Goal: Transaction & Acquisition: Book appointment/travel/reservation

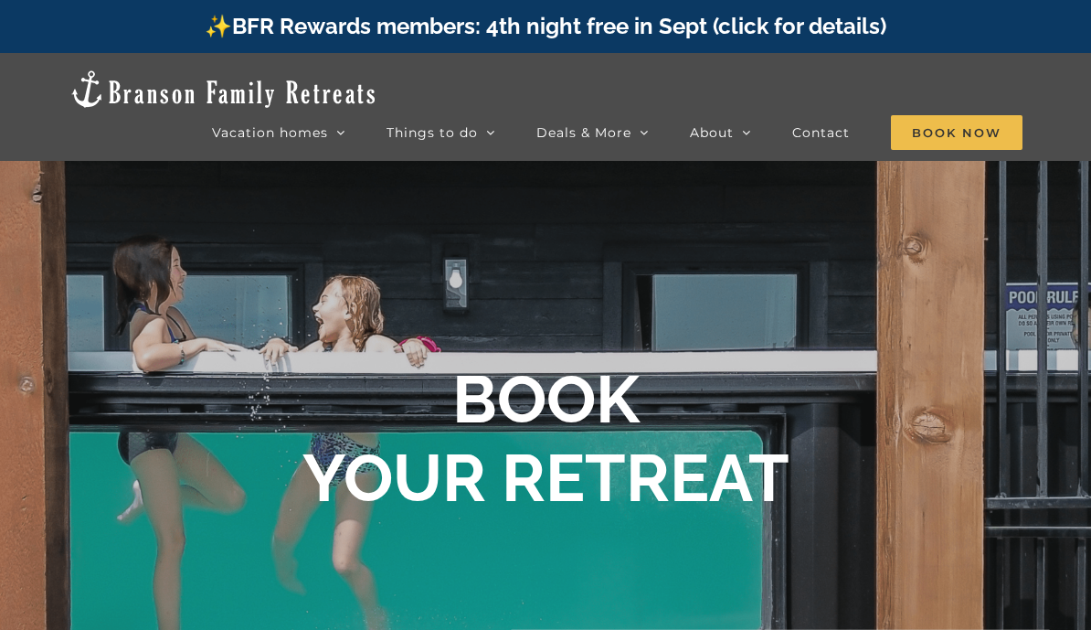
scroll to position [811, 0]
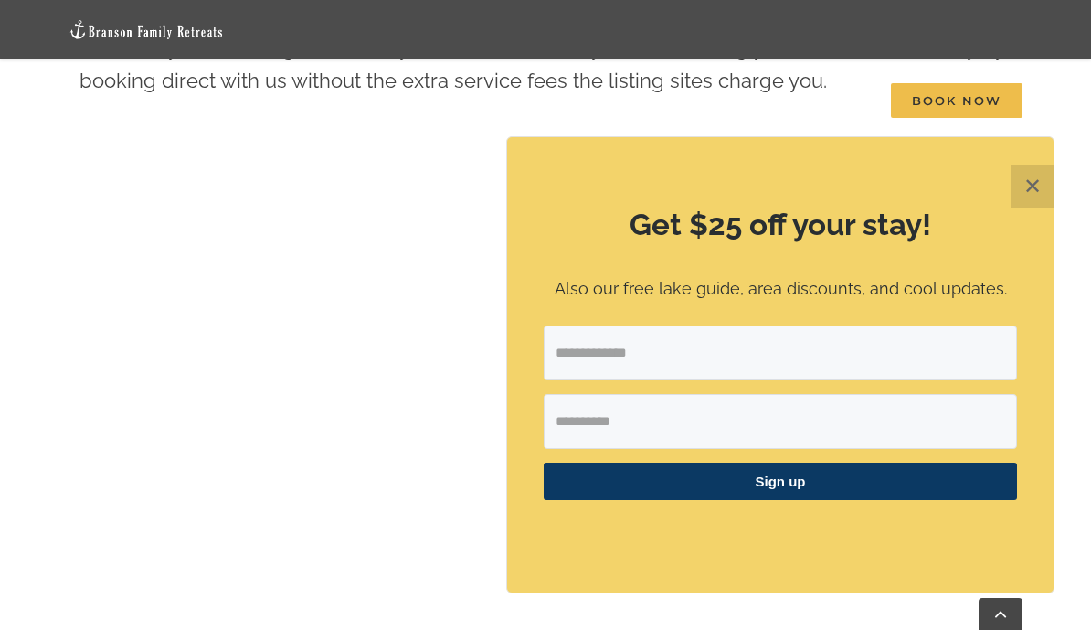
click at [1023, 189] on button "✕" at bounding box center [1033, 186] width 44 height 44
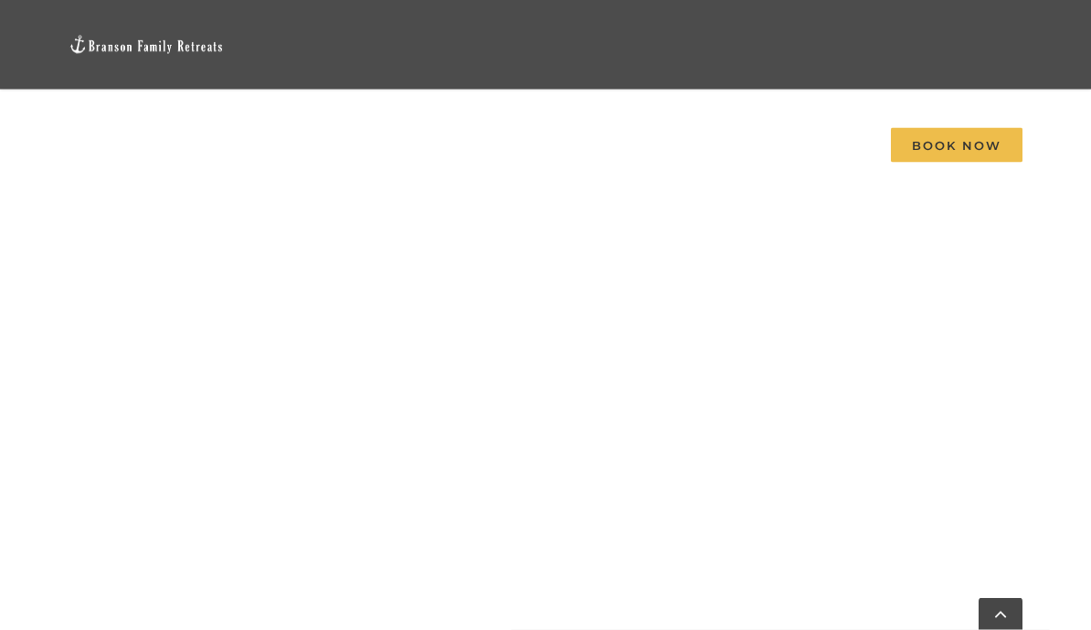
scroll to position [1628, 0]
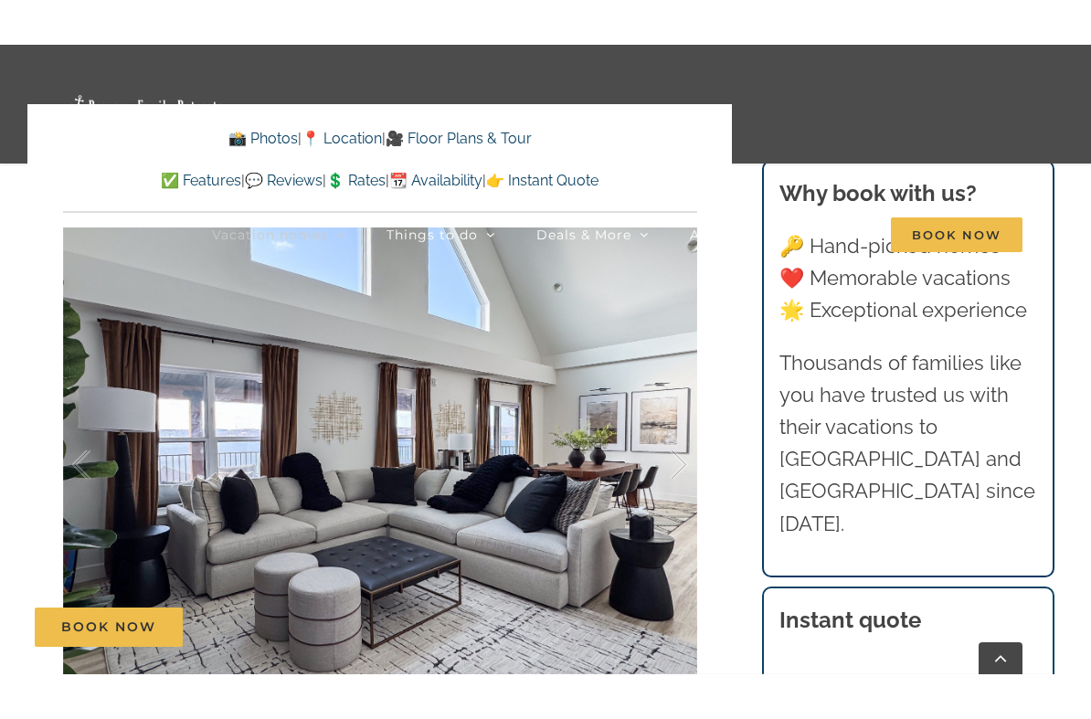
scroll to position [1291, 0]
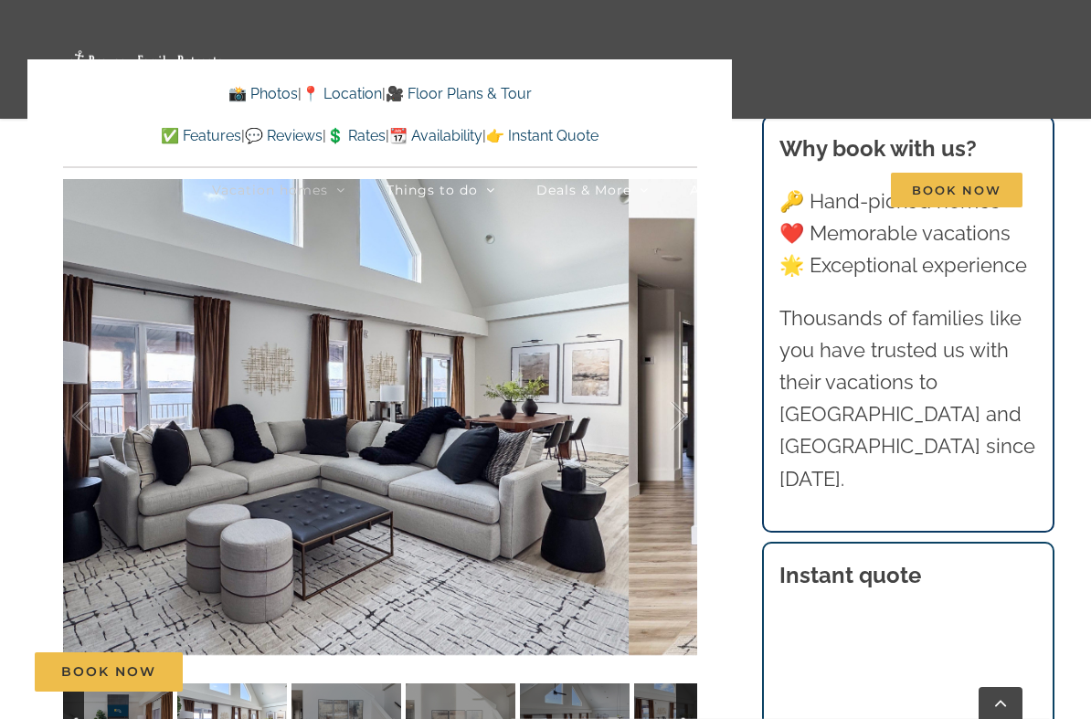
click at [678, 393] on div at bounding box center [659, 416] width 57 height 113
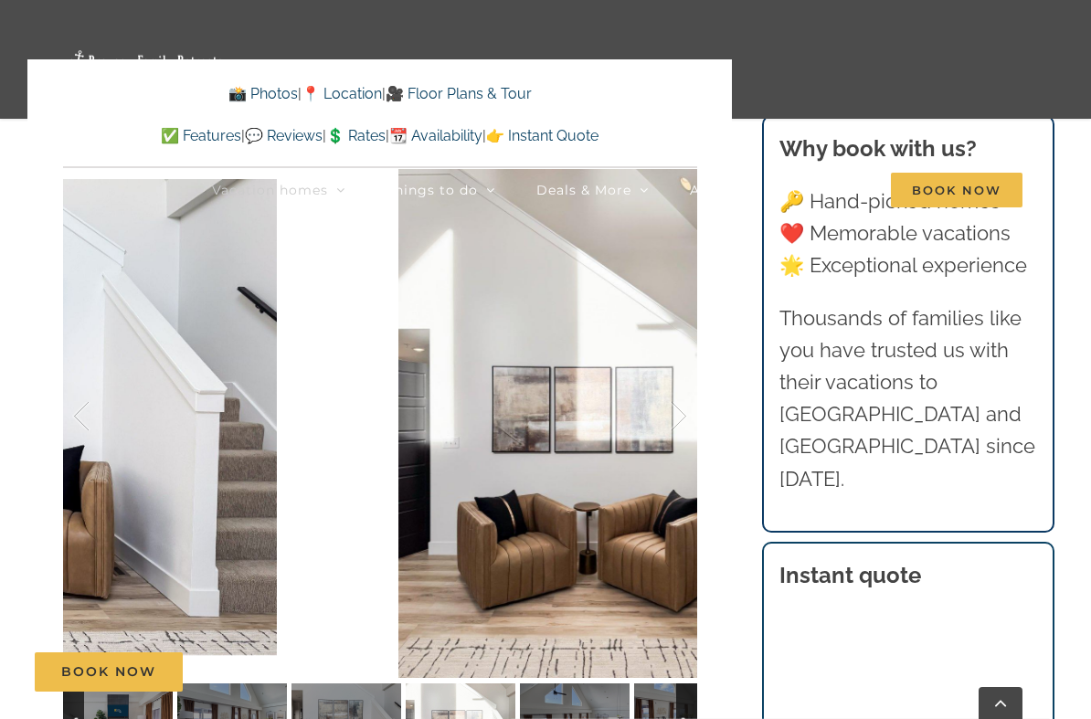
click at [672, 437] on div at bounding box center [659, 416] width 57 height 113
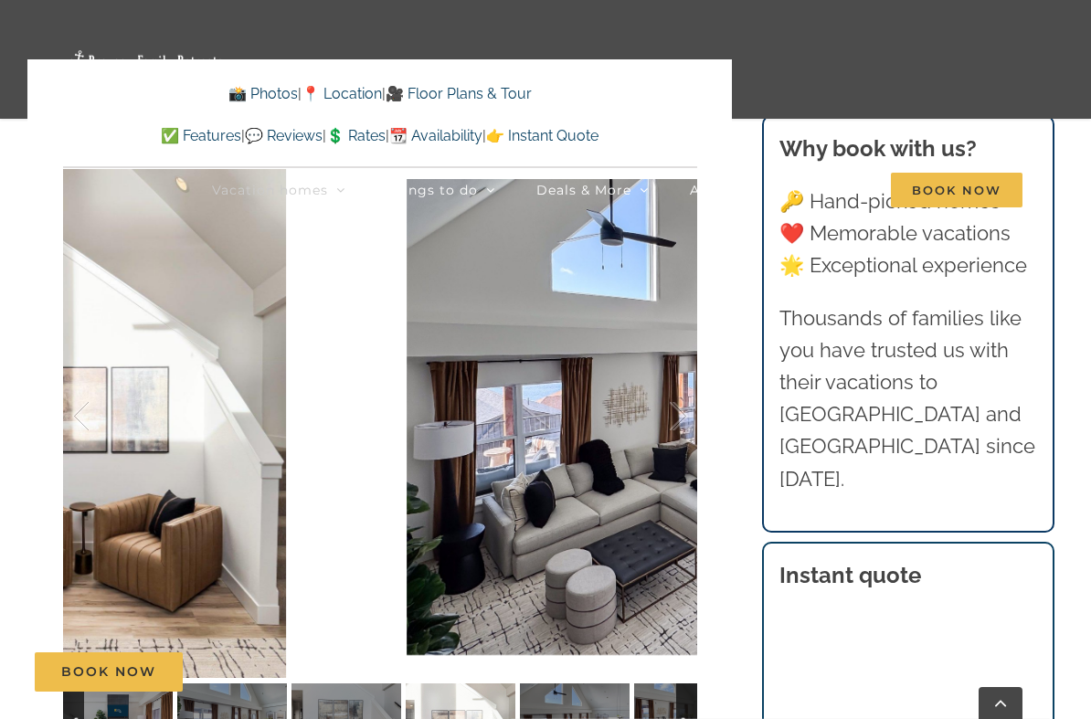
click at [666, 440] on div at bounding box center [659, 416] width 57 height 113
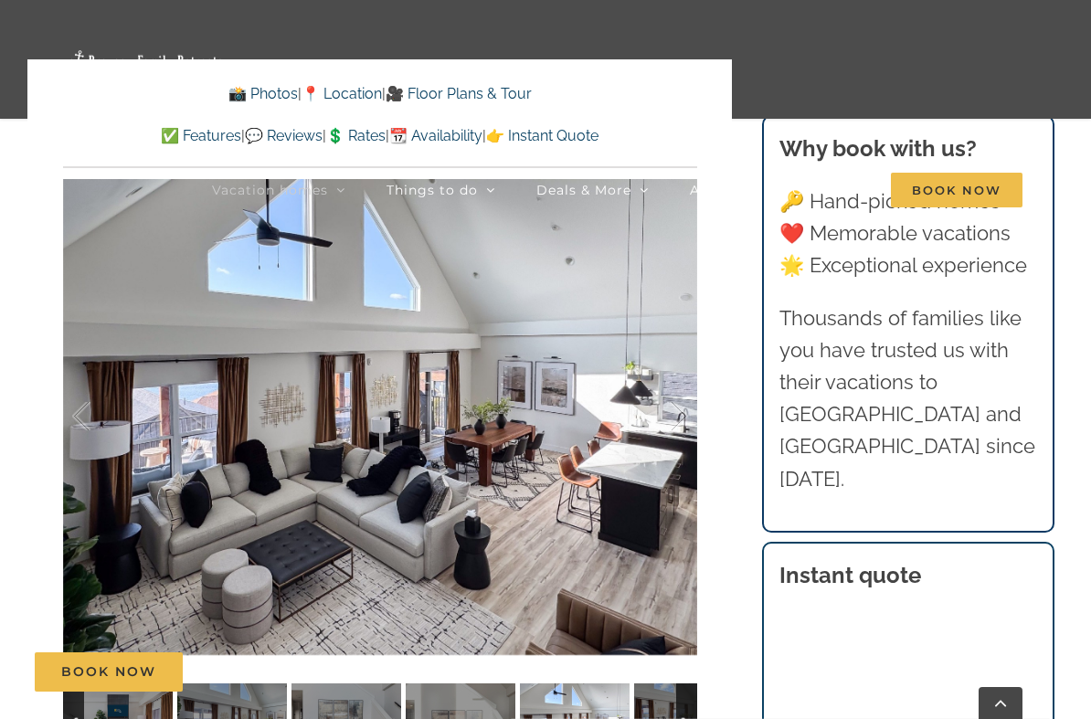
click at [679, 439] on div at bounding box center [659, 416] width 57 height 113
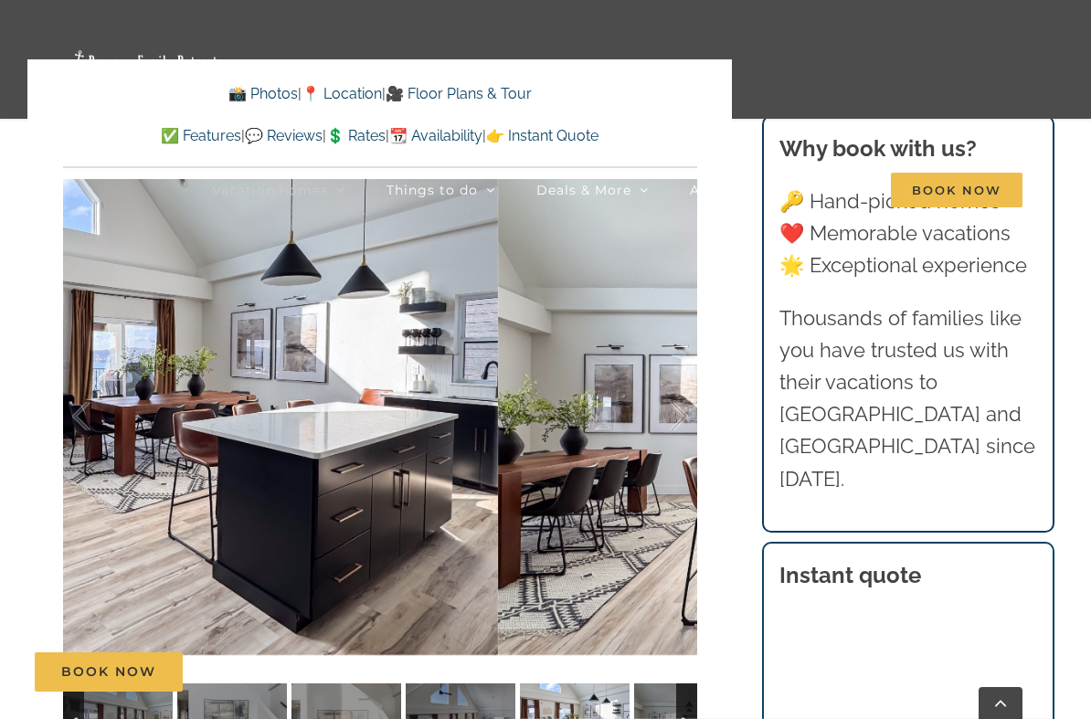
click at [676, 441] on div at bounding box center [659, 416] width 57 height 113
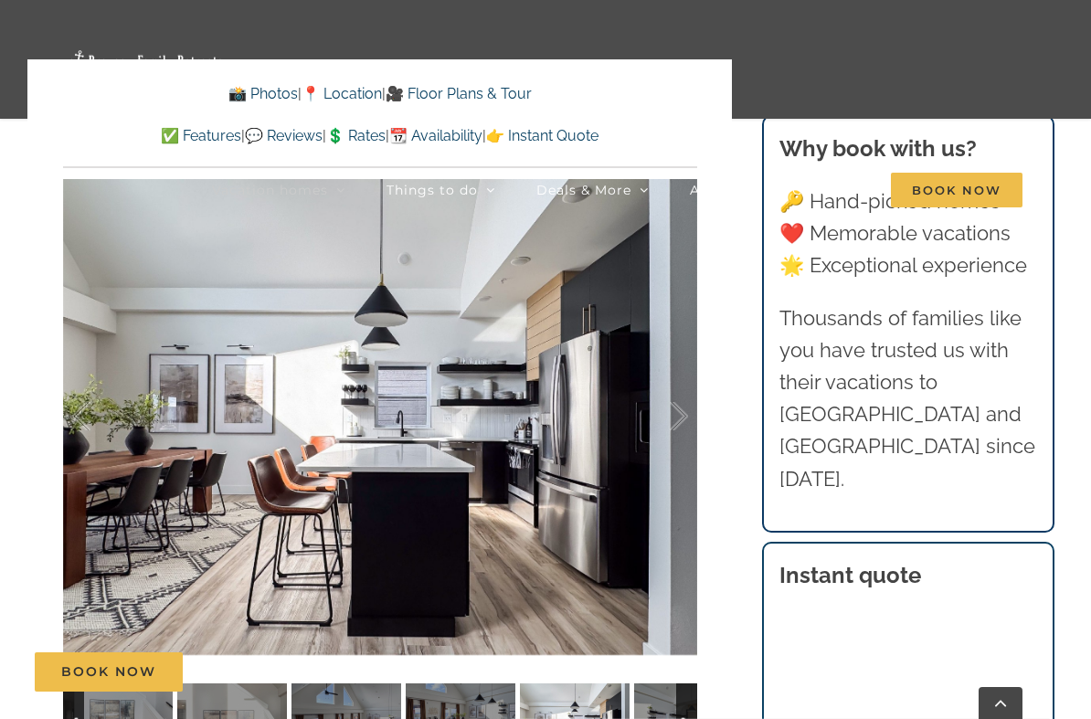
click at [669, 430] on div at bounding box center [659, 416] width 57 height 113
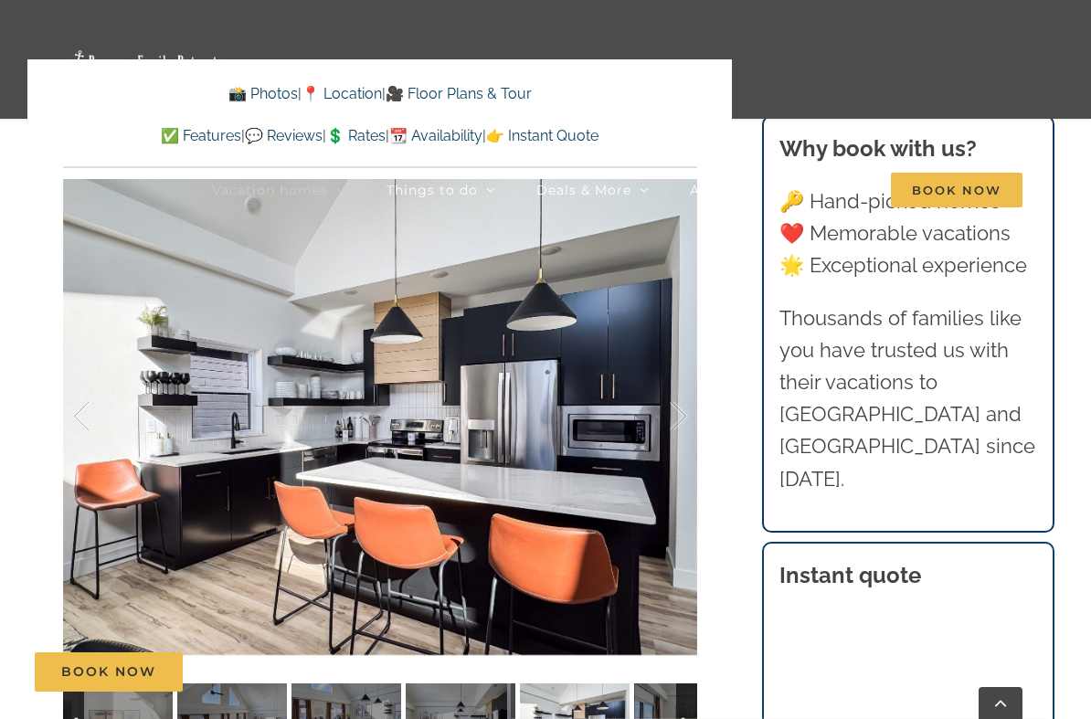
click at [660, 424] on div at bounding box center [659, 416] width 57 height 113
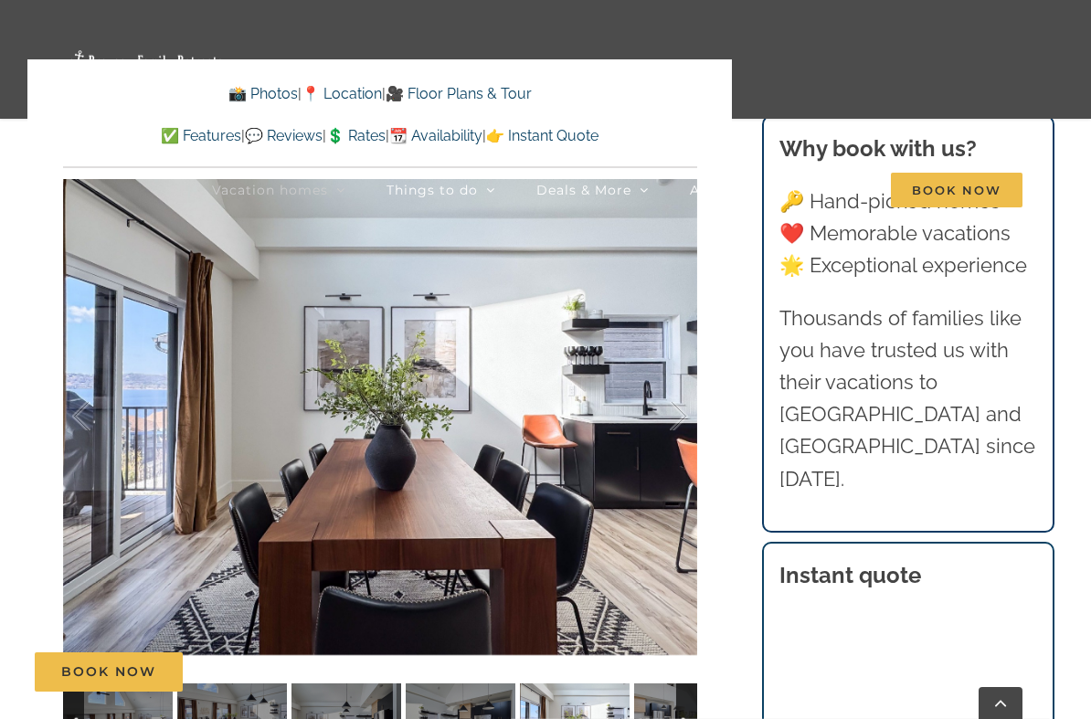
click at [667, 427] on div at bounding box center [659, 416] width 57 height 113
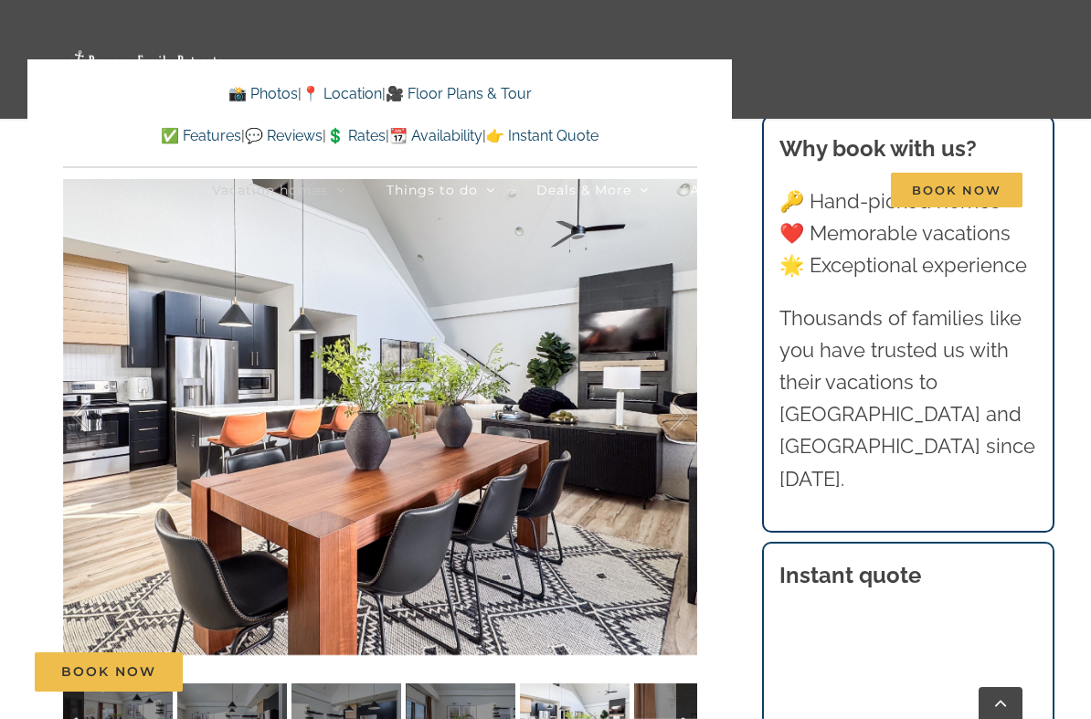
click at [670, 435] on div at bounding box center [659, 416] width 57 height 113
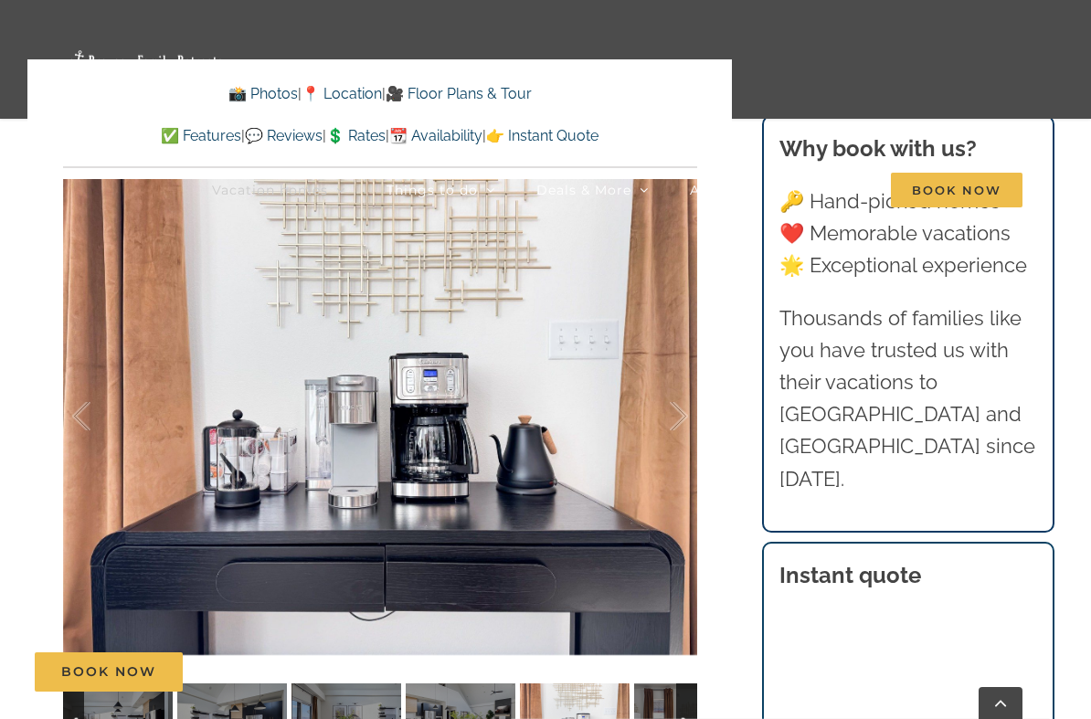
click at [673, 435] on div at bounding box center [659, 416] width 57 height 113
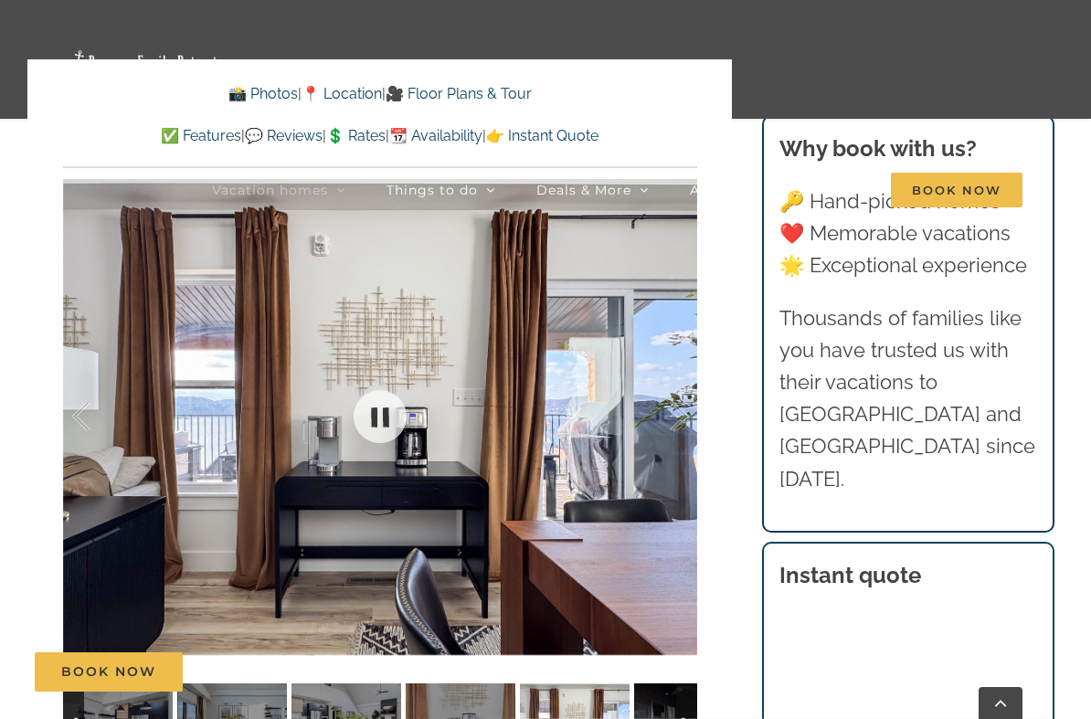
click at [684, 421] on div at bounding box center [659, 416] width 57 height 113
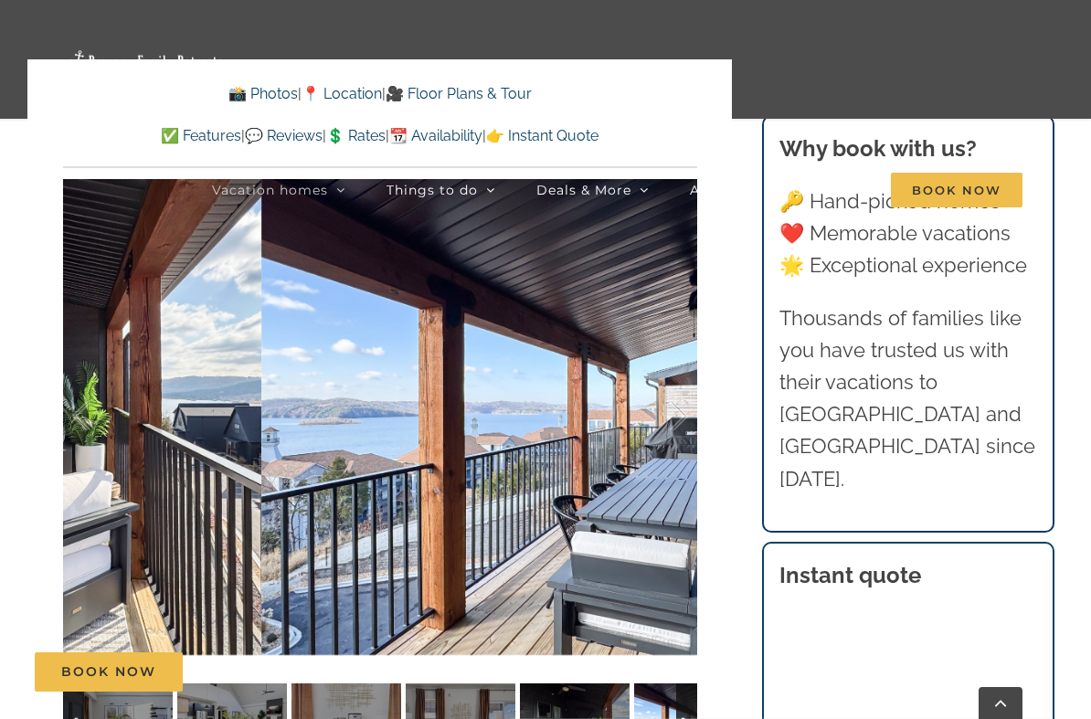
click at [678, 437] on div at bounding box center [659, 416] width 57 height 113
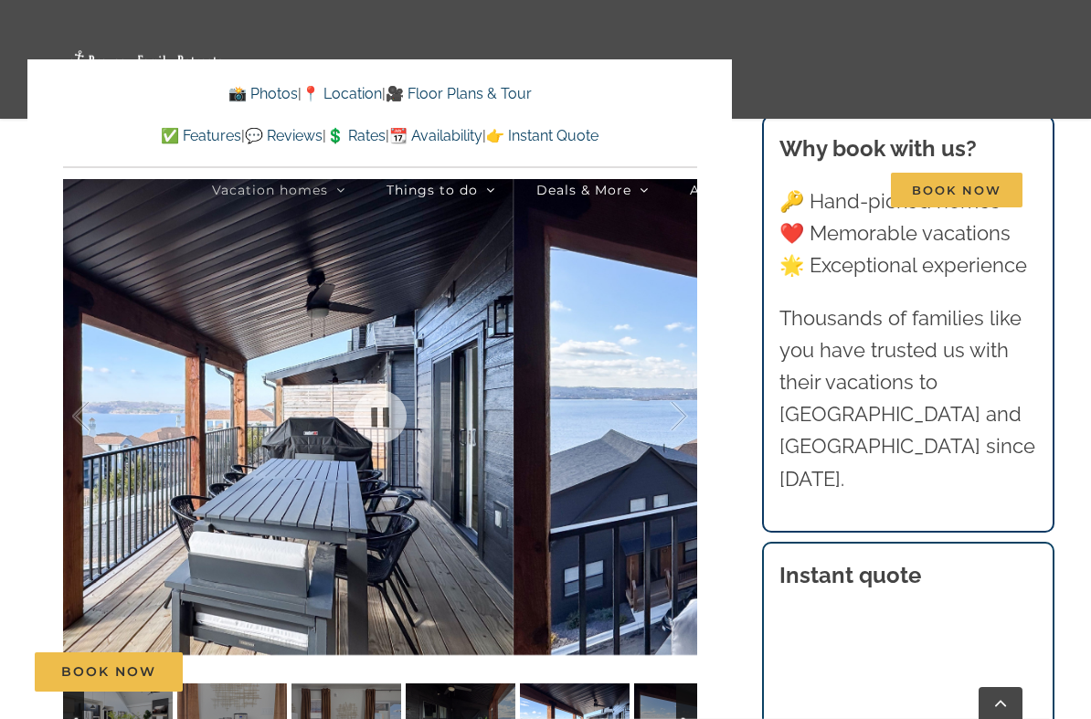
click at [685, 426] on div at bounding box center [659, 416] width 57 height 113
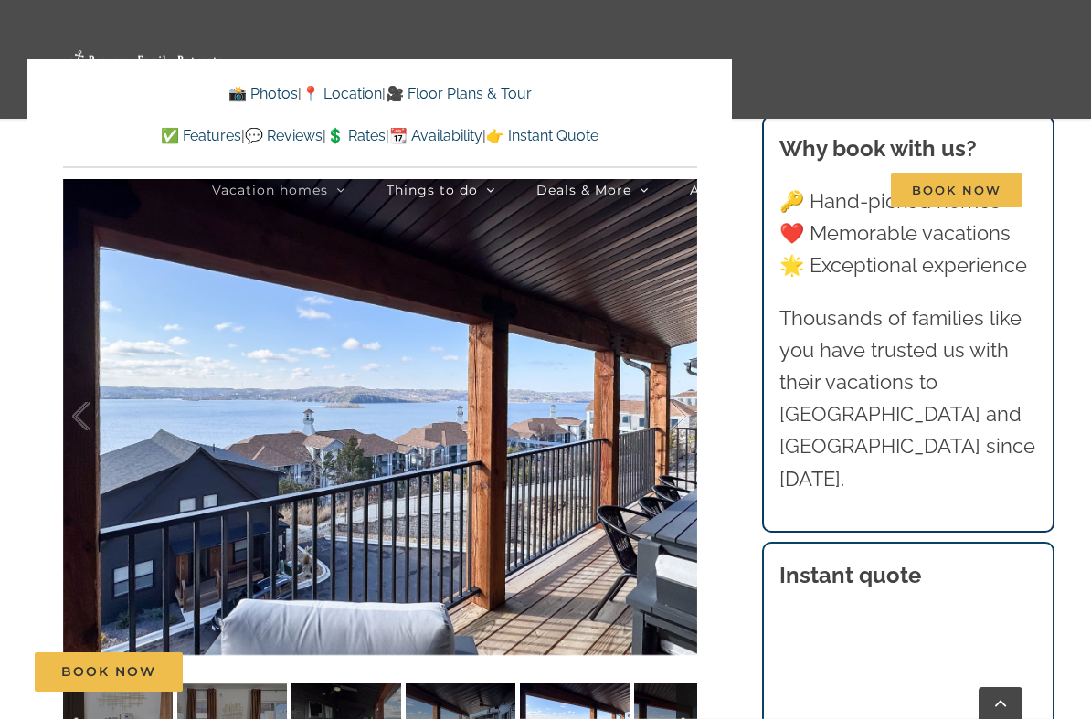
click at [672, 432] on div at bounding box center [659, 416] width 57 height 113
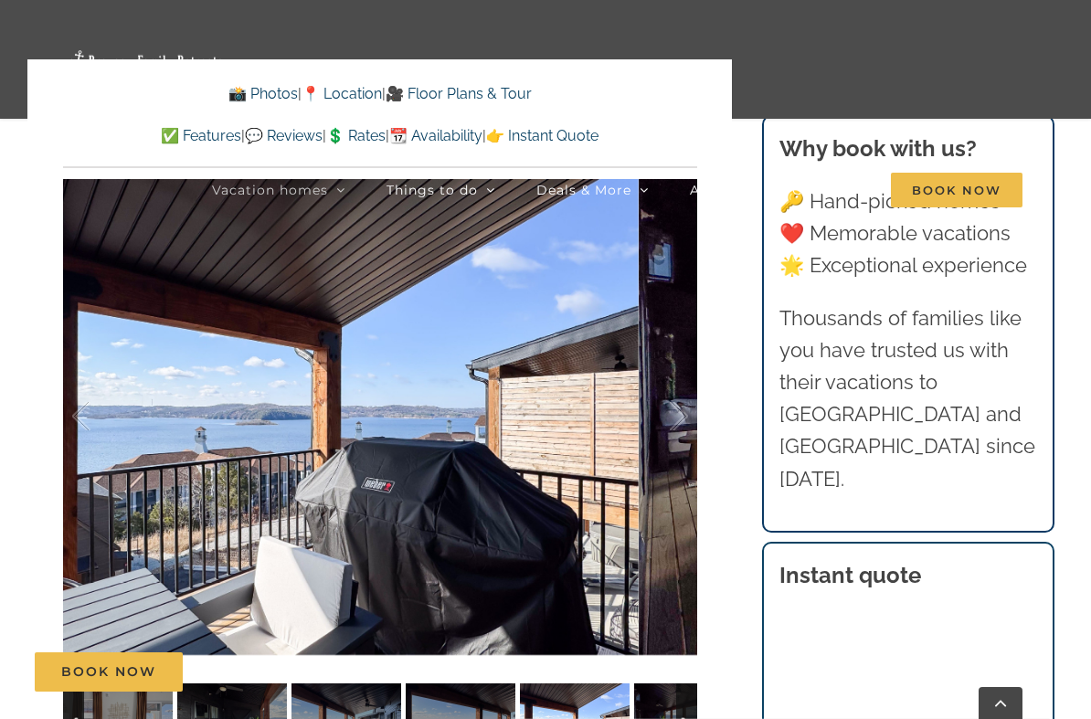
click at [671, 433] on div at bounding box center [659, 416] width 57 height 113
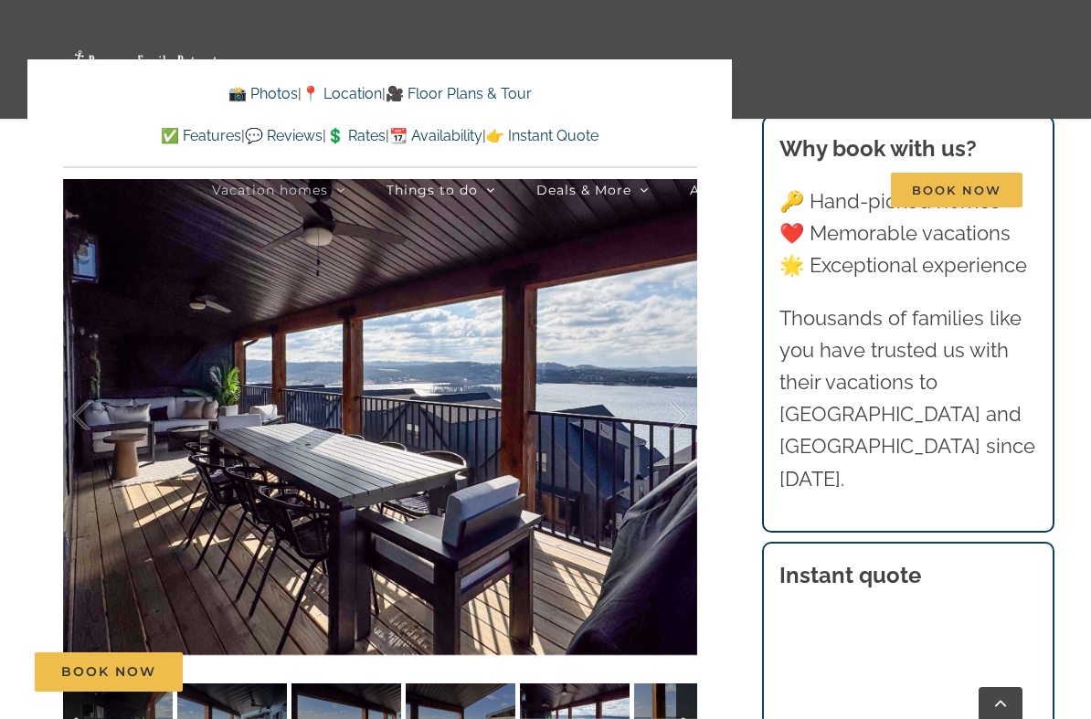
click at [671, 430] on div at bounding box center [659, 416] width 57 height 113
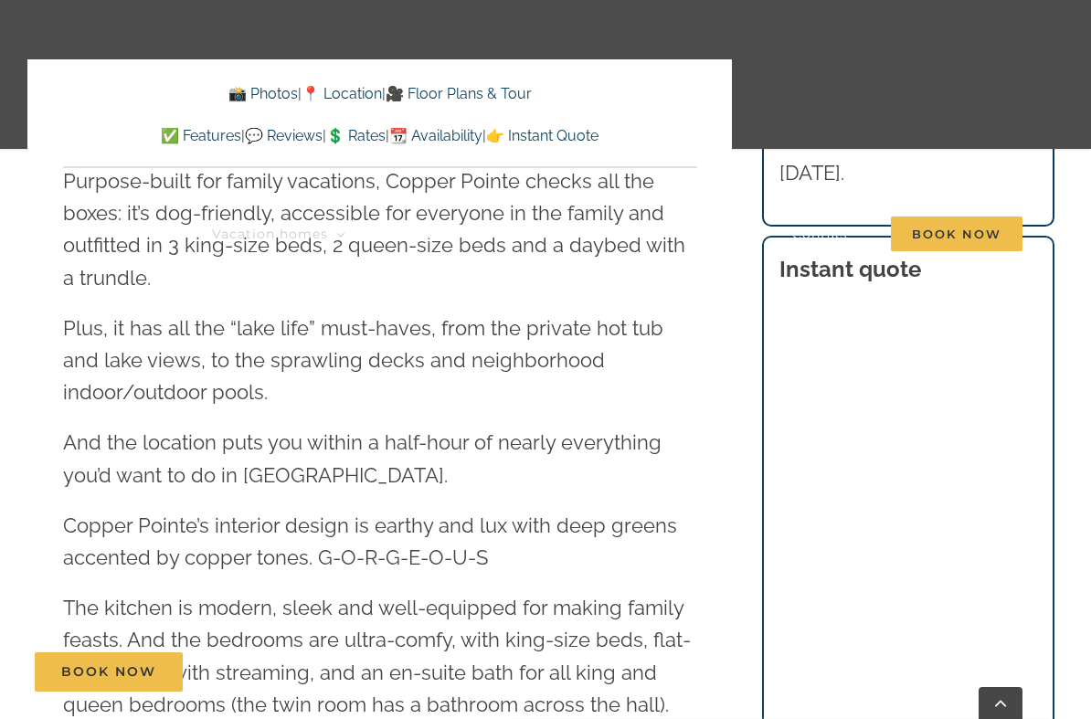
scroll to position [1993, 0]
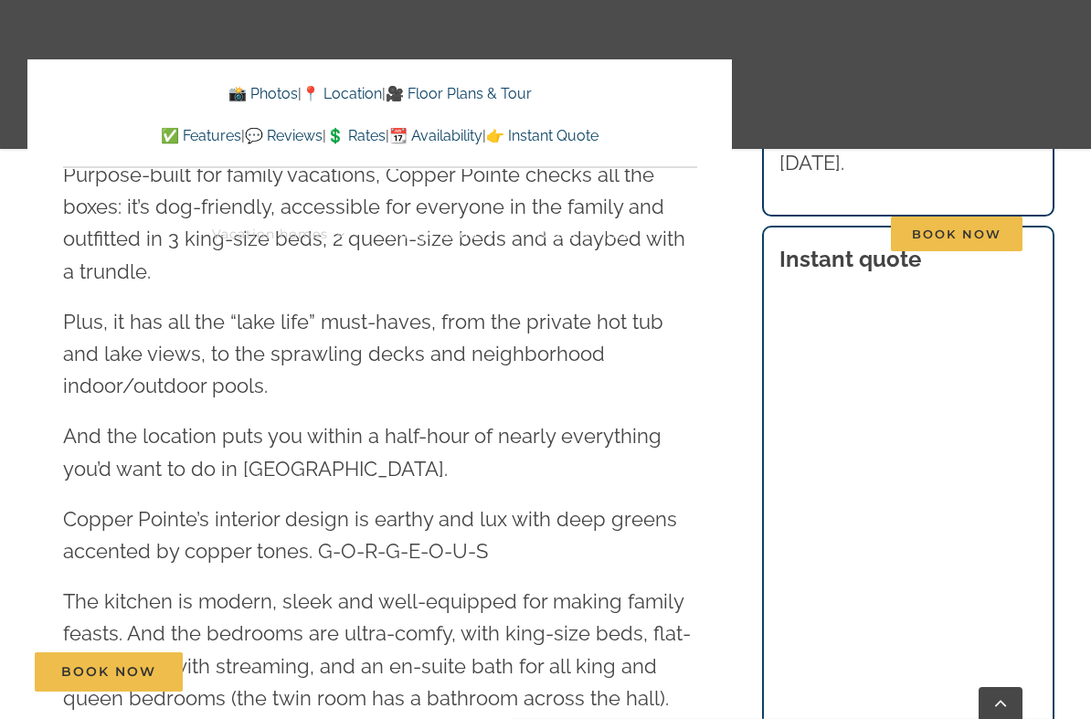
click at [1015, 306] on li "Book Now" at bounding box center [957, 234] width 132 height 149
click at [996, 295] on link "Book Now" at bounding box center [957, 234] width 132 height 149
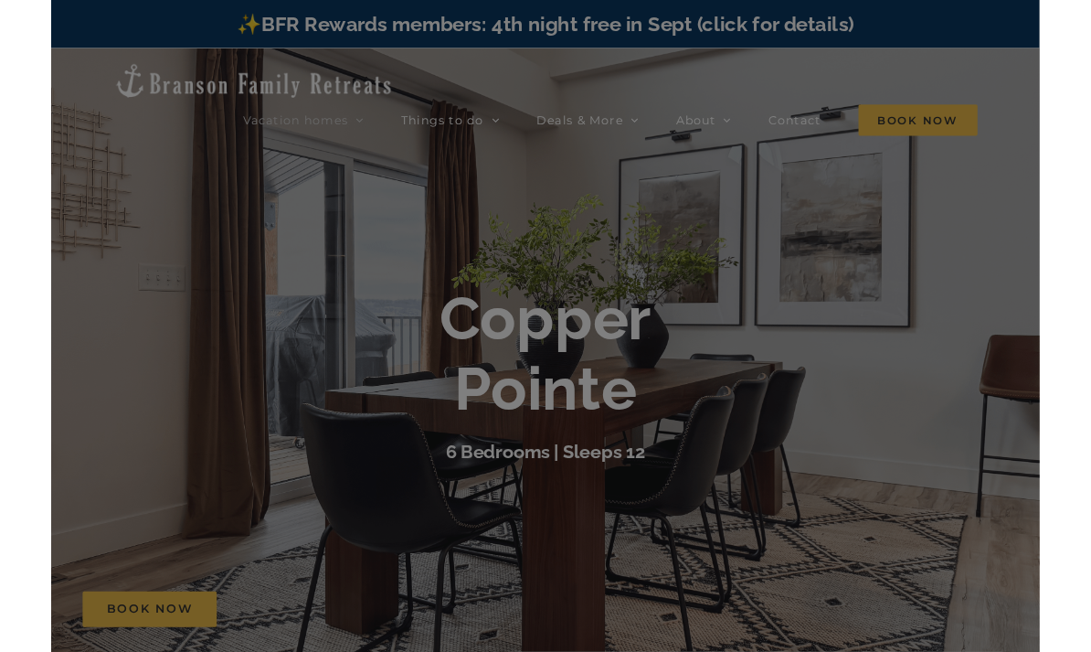
scroll to position [0, 0]
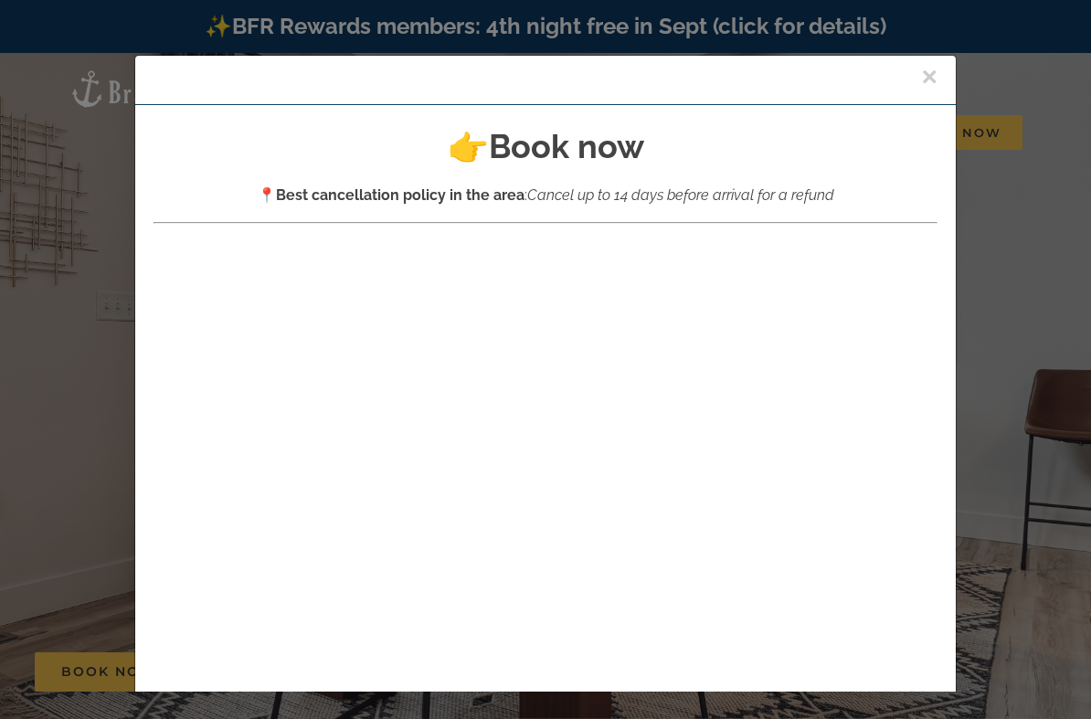
click at [935, 68] on button "×" at bounding box center [929, 76] width 16 height 27
